Goal: Task Accomplishment & Management: Use online tool/utility

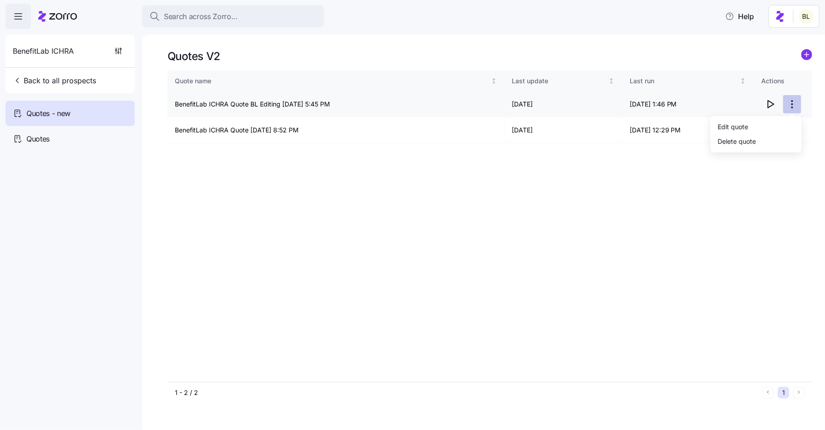
click at [794, 102] on html "Search across Zorro... Help BenefitLab ICHRA Back to all prospects Quotes - new…" at bounding box center [412, 212] width 825 height 425
click at [771, 132] on div "Edit quote" at bounding box center [756, 126] width 84 height 15
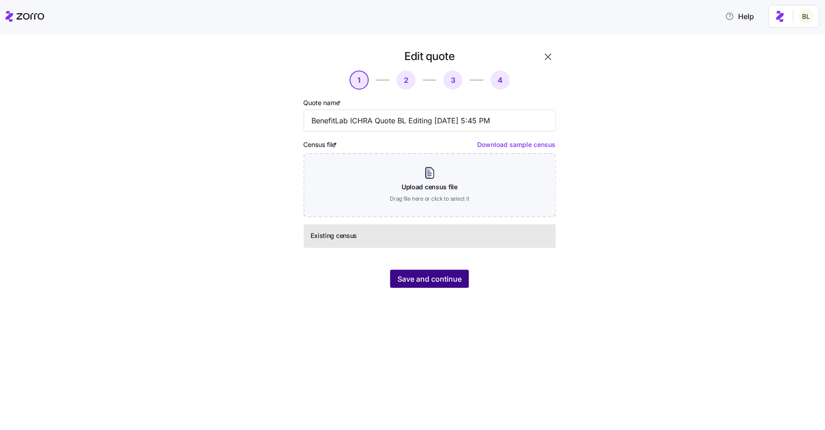
click at [440, 278] on span "Save and continue" at bounding box center [430, 279] width 64 height 11
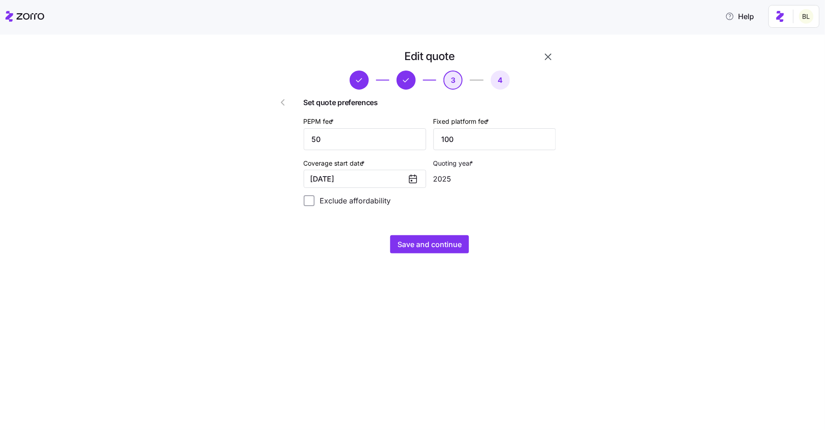
click at [412, 178] on icon at bounding box center [413, 178] width 11 height 11
click at [367, 181] on button "11/01/2025" at bounding box center [365, 179] width 122 height 18
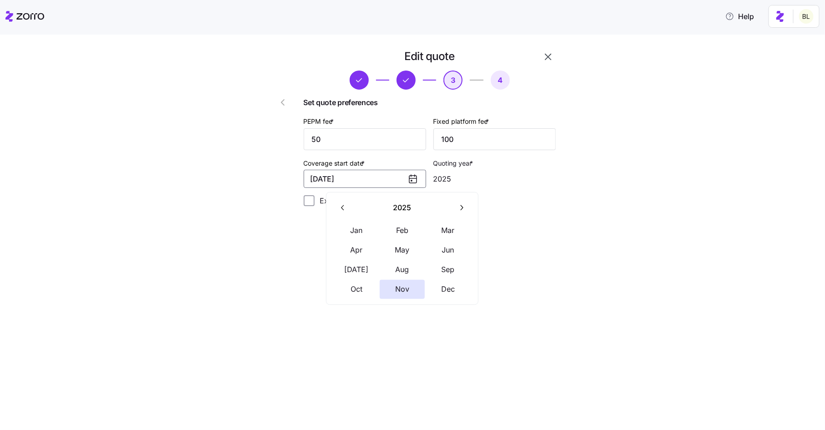
click at [463, 204] on icon "button" at bounding box center [461, 208] width 9 height 9
click at [352, 235] on button "Jan" at bounding box center [357, 230] width 46 height 19
type input "2026"
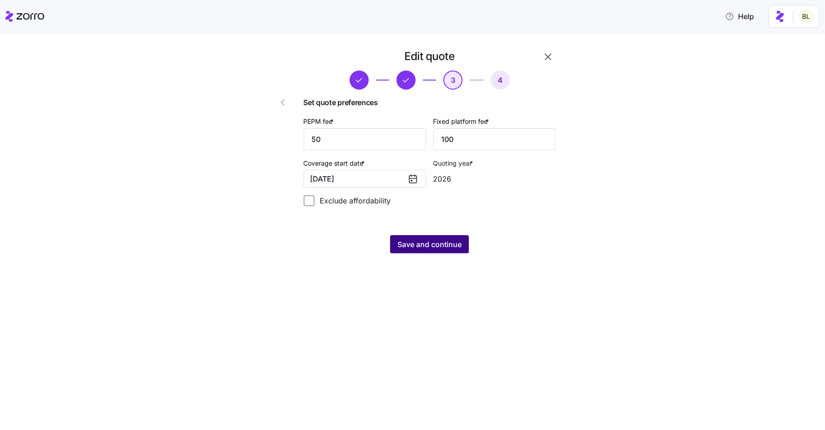
click at [431, 241] on span "Save and continue" at bounding box center [430, 244] width 64 height 11
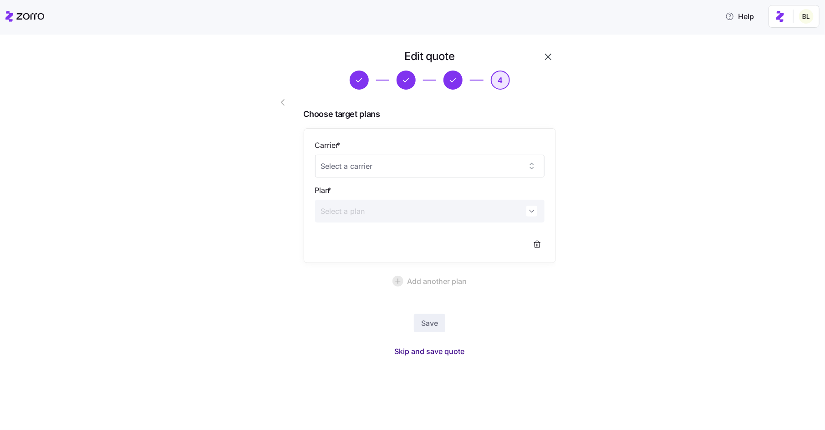
click at [429, 349] on span "Skip and save quote" at bounding box center [430, 351] width 70 height 11
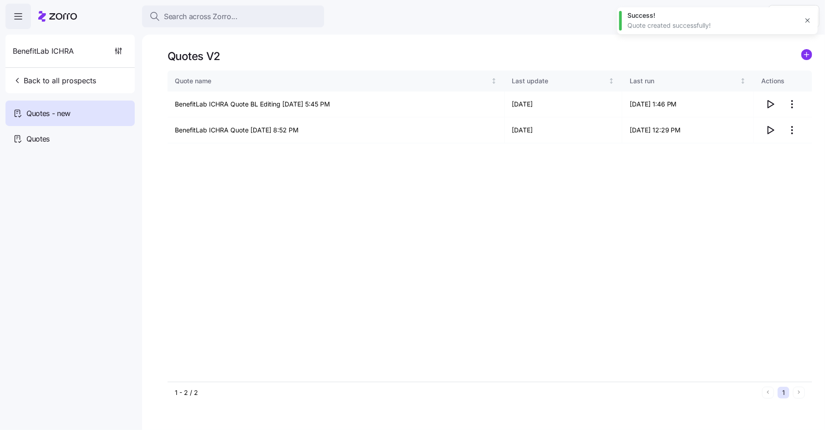
click at [810, 18] on icon "button" at bounding box center [807, 20] width 7 height 7
click at [773, 105] on icon "button" at bounding box center [771, 104] width 6 height 7
click at [793, 100] on html "Search across Zorro... Help BenefitLab ICHRA Back to all prospects Quotes - new…" at bounding box center [412, 212] width 825 height 425
click at [769, 123] on div "Edit quote" at bounding box center [756, 126] width 84 height 15
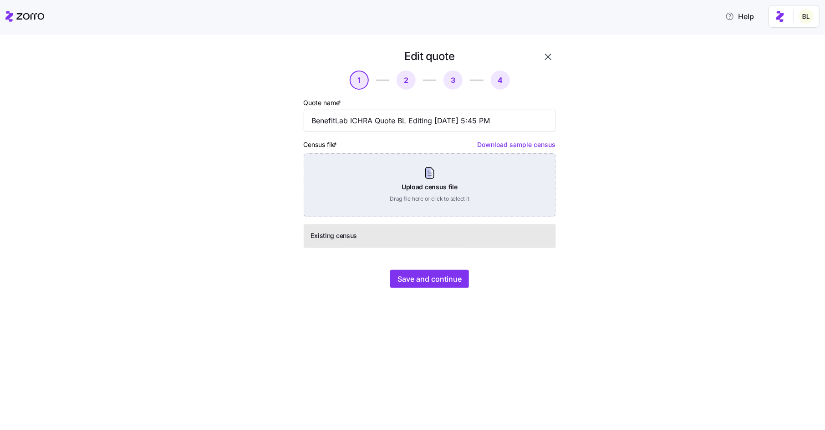
click at [434, 174] on div "Upload census file Drag file here or click to select it" at bounding box center [430, 185] width 252 height 64
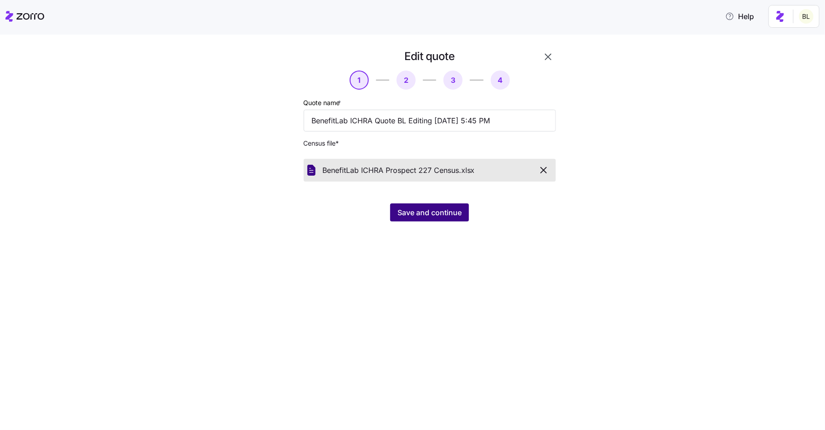
click at [430, 212] on span "Save and continue" at bounding box center [430, 212] width 64 height 11
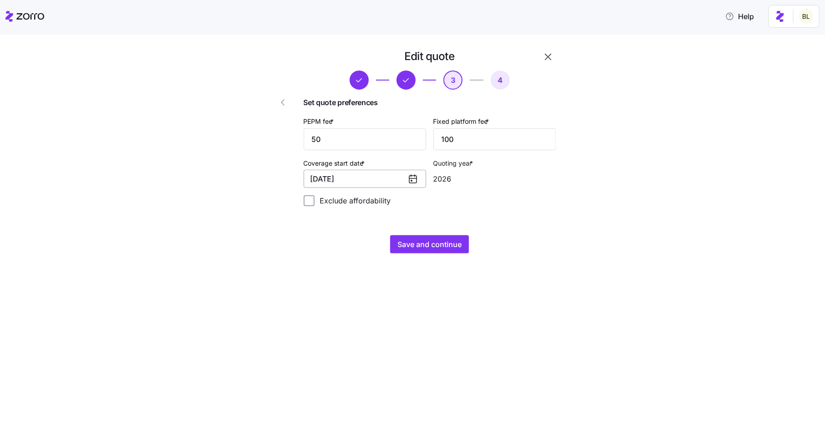
click at [378, 177] on button "01/01/2026" at bounding box center [365, 179] width 122 height 18
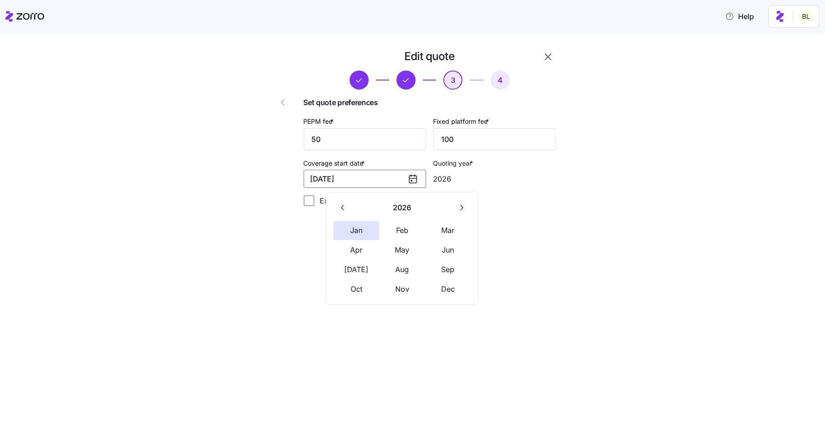
click at [346, 207] on icon "button" at bounding box center [343, 208] width 9 height 9
click at [403, 287] on button "Nov" at bounding box center [403, 289] width 46 height 19
type input "2025"
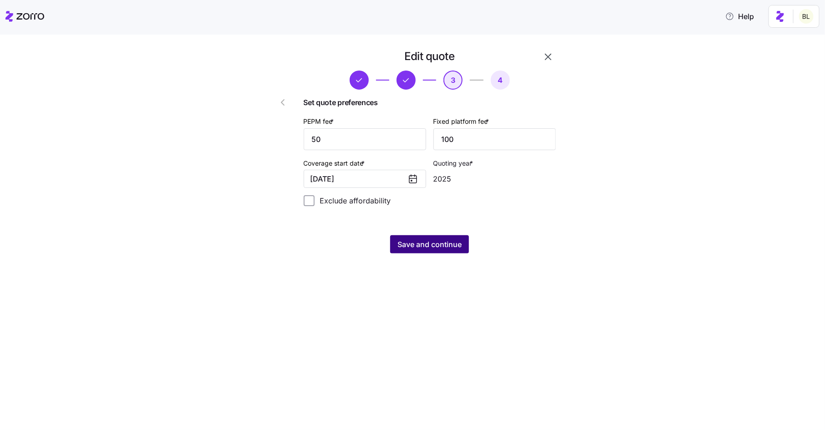
click at [428, 246] on span "Save and continue" at bounding box center [430, 244] width 64 height 11
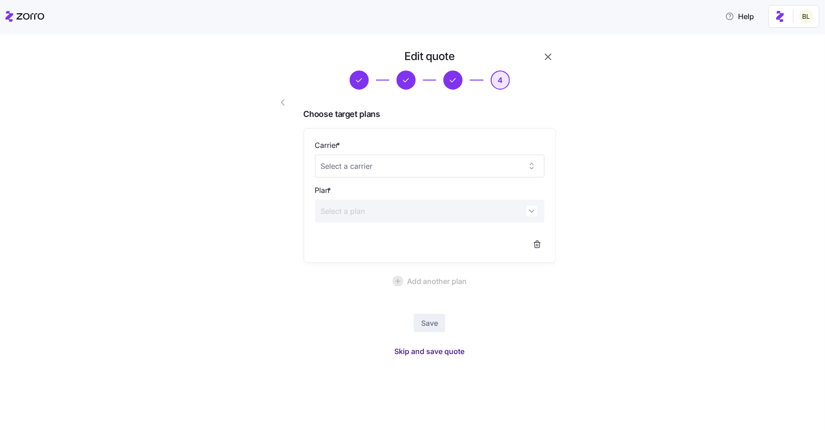
click at [440, 351] on span "Skip and save quote" at bounding box center [430, 351] width 70 height 11
click at [805, 20] on icon "button" at bounding box center [807, 20] width 7 height 7
click at [548, 57] on icon "button" at bounding box center [548, 57] width 6 height 6
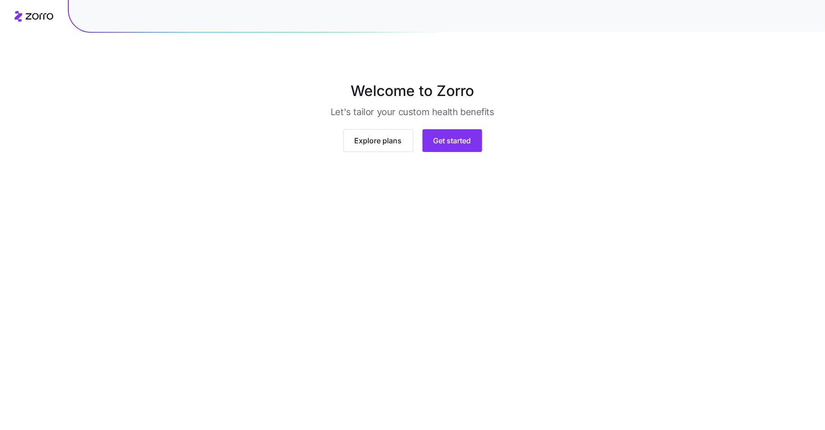
click at [471, 163] on div "Explore plans Get started" at bounding box center [412, 142] width 379 height 41
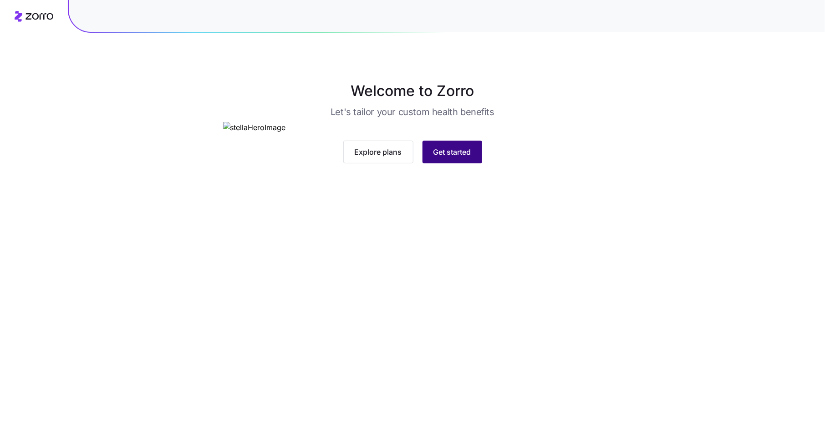
click at [468, 158] on span "Get started" at bounding box center [452, 152] width 38 height 11
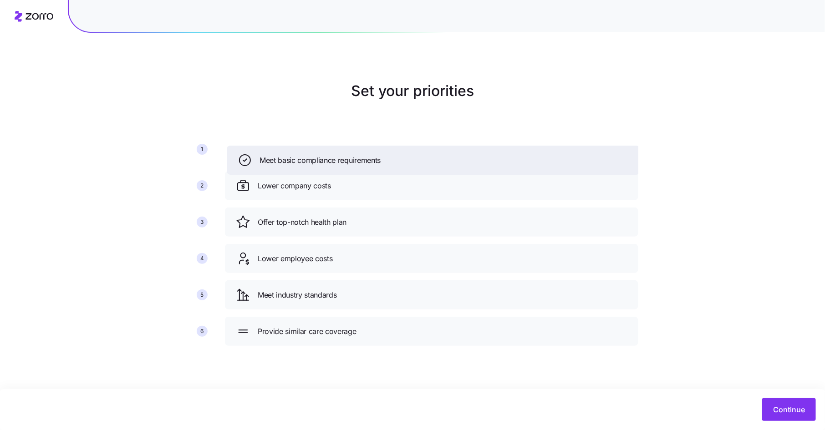
drag, startPoint x: 397, startPoint y: 261, endPoint x: 399, endPoint y: 162, distance: 99.7
click at [399, 162] on div "Meet basic compliance requirements" at bounding box center [434, 160] width 392 height 15
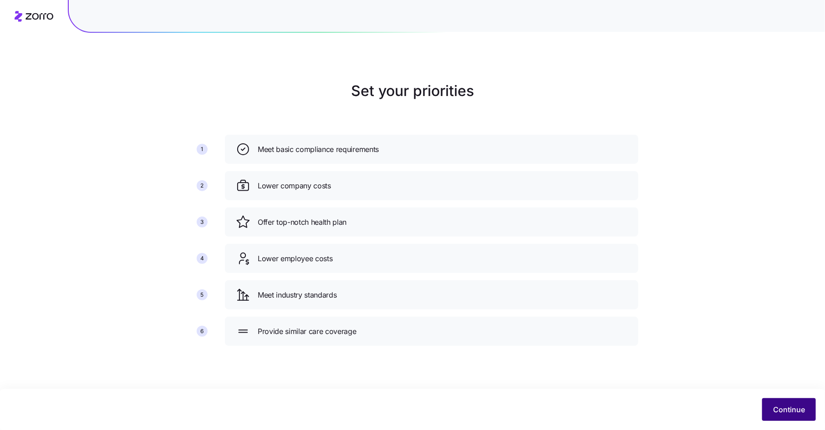
click at [776, 402] on button "Continue" at bounding box center [789, 409] width 54 height 23
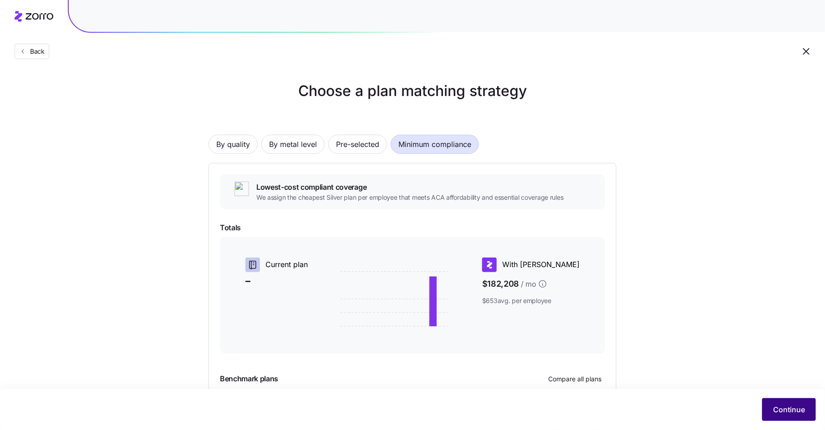
click at [780, 406] on span "Continue" at bounding box center [789, 409] width 32 height 11
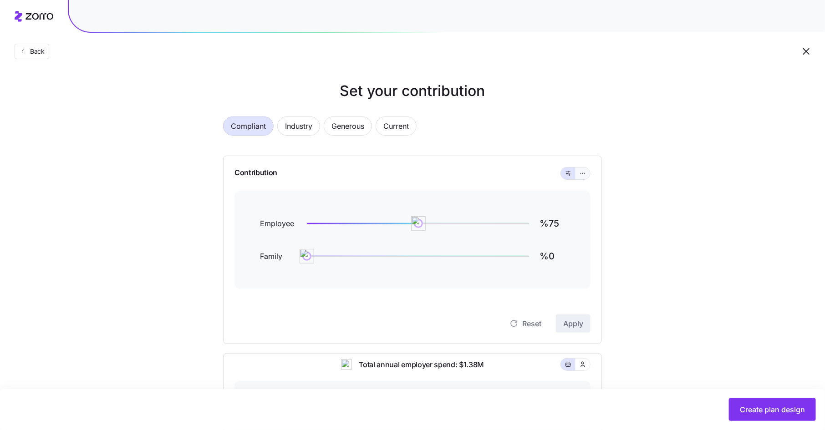
click at [588, 175] on button "button" at bounding box center [583, 174] width 15 height 12
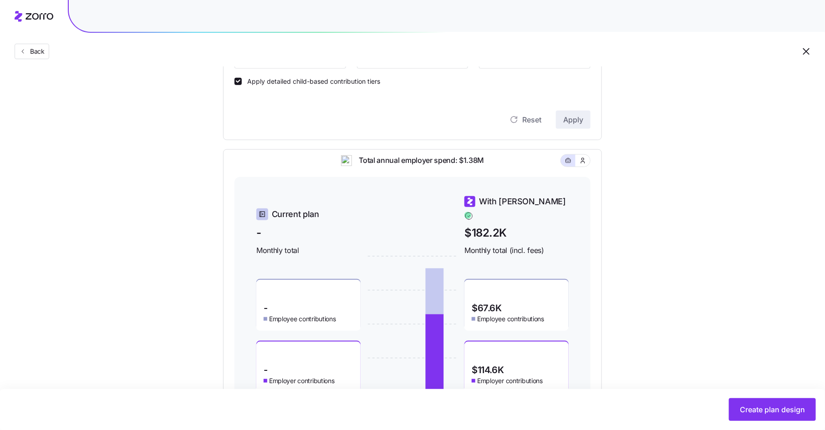
scroll to position [287, 0]
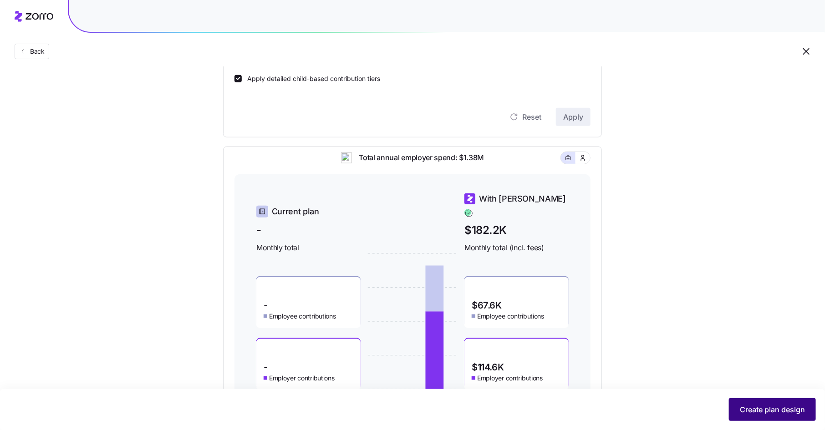
click at [758, 405] on span "Create plan design" at bounding box center [772, 409] width 65 height 11
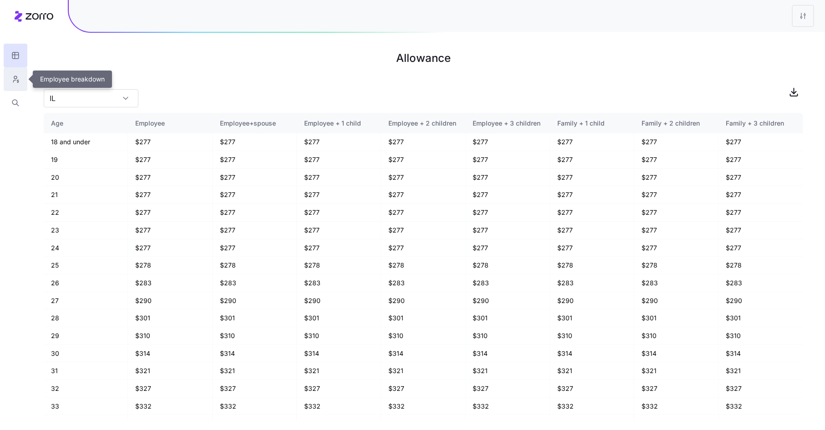
click at [10, 78] on button "button" at bounding box center [16, 79] width 24 height 24
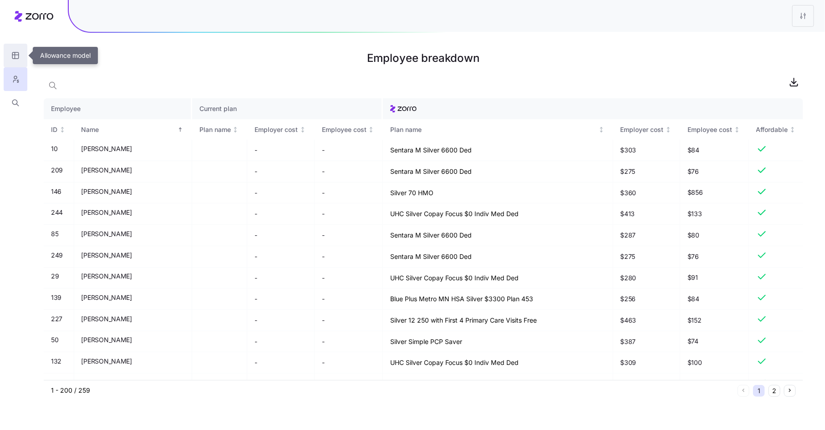
click at [14, 58] on icon "button" at bounding box center [15, 55] width 8 height 9
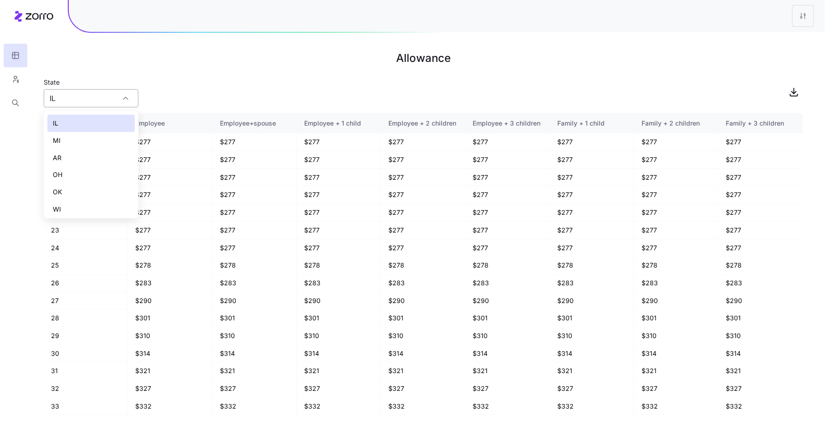
click at [133, 97] on input "IL" at bounding box center [91, 98] width 95 height 18
click at [15, 77] on icon "button" at bounding box center [15, 79] width 8 height 9
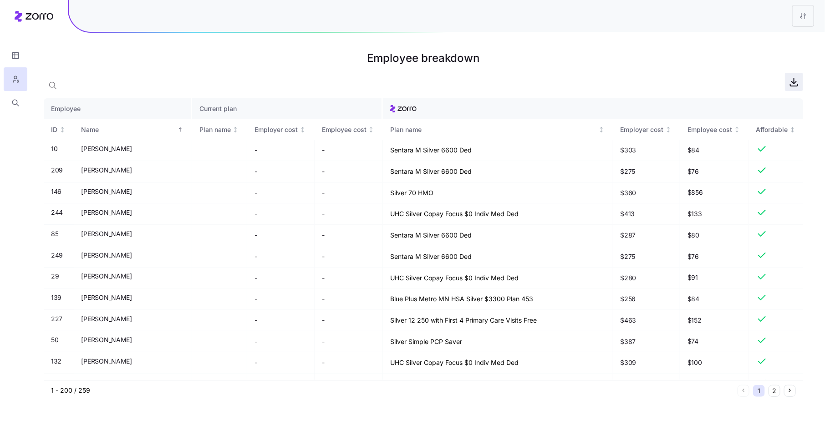
click at [795, 84] on icon "button" at bounding box center [794, 81] width 11 height 11
